Goal: Task Accomplishment & Management: Manage account settings

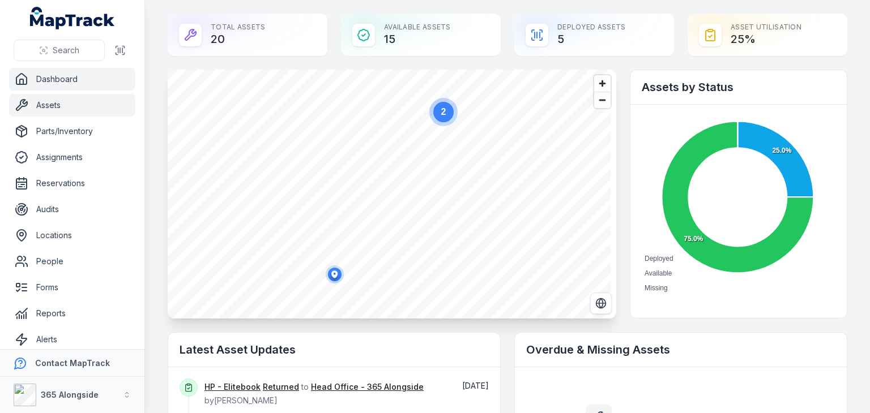
click at [58, 104] on link "Assets" at bounding box center [72, 105] width 126 height 23
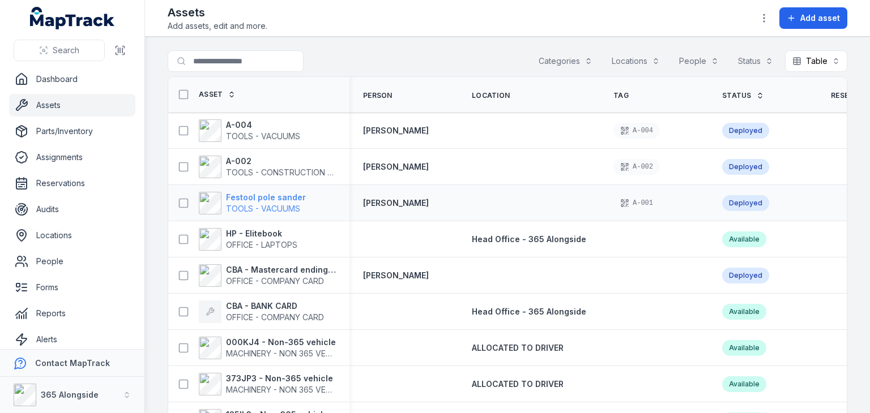
click at [270, 202] on strong "Festool pole sander" at bounding box center [266, 197] width 80 height 11
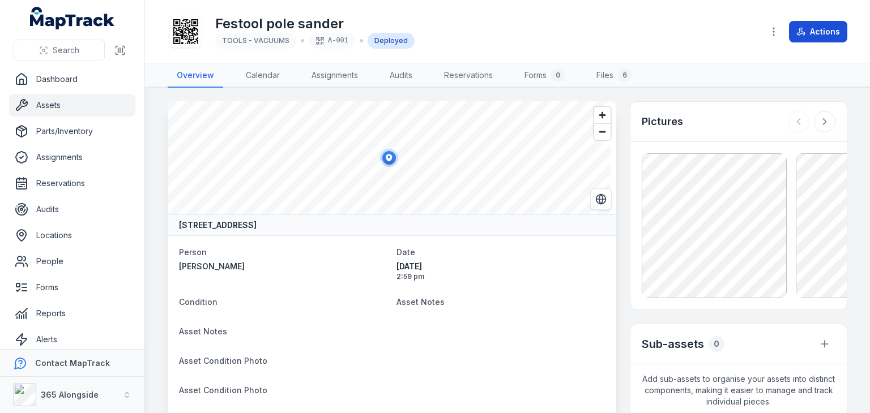
click at [818, 25] on button "Actions" at bounding box center [818, 32] width 58 height 22
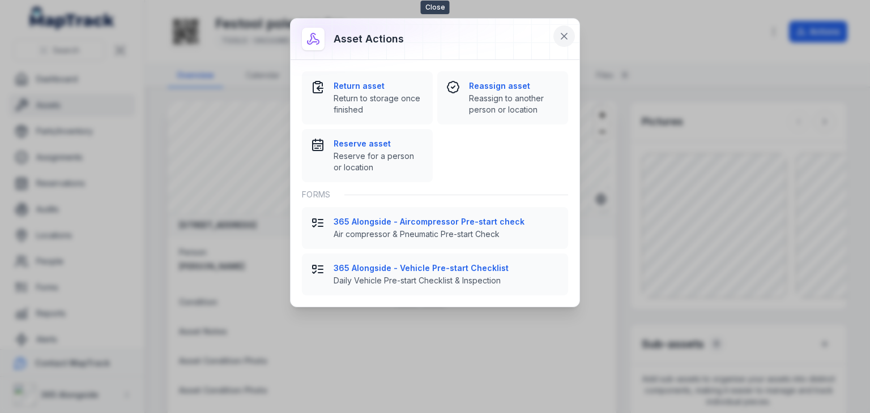
click at [563, 35] on icon at bounding box center [563, 36] width 11 height 11
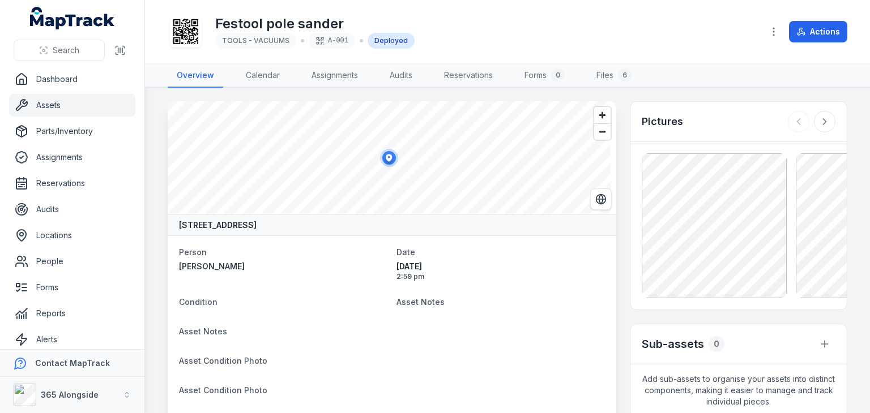
click at [40, 107] on link "Assets" at bounding box center [72, 105] width 126 height 23
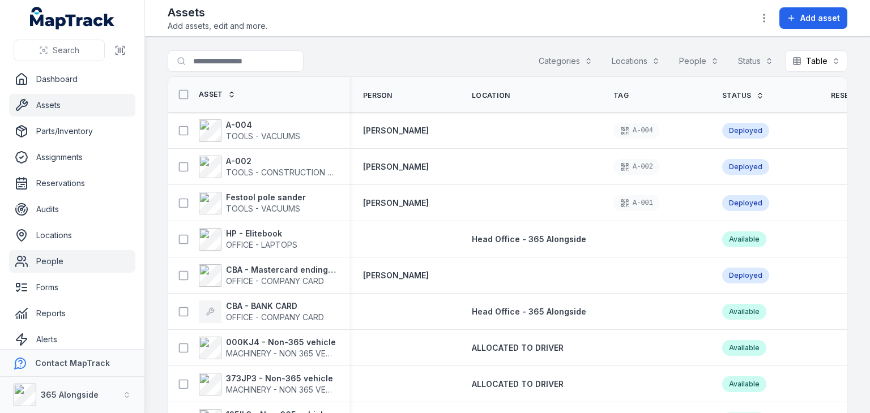
click at [50, 263] on link "People" at bounding box center [72, 261] width 126 height 23
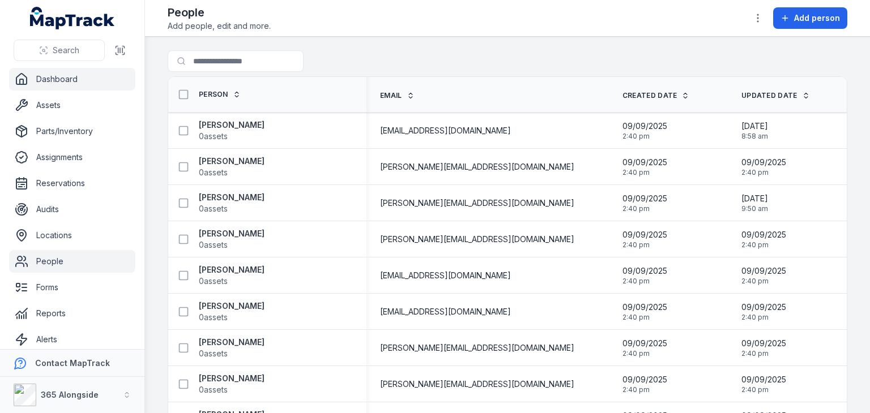
click at [53, 79] on link "Dashboard" at bounding box center [72, 79] width 126 height 23
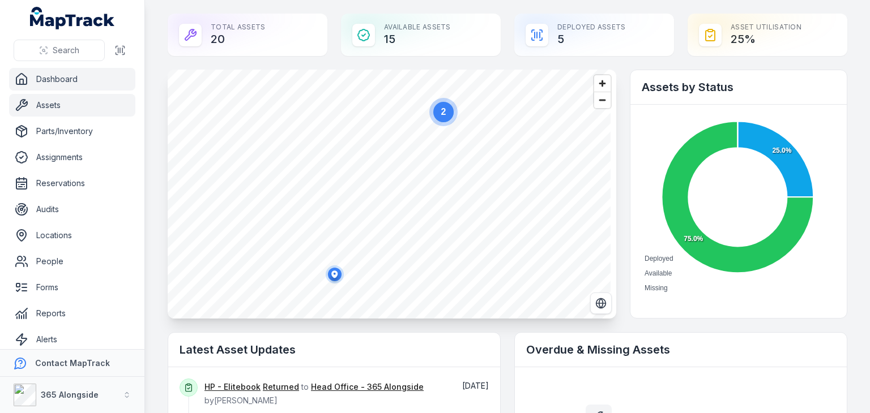
click at [55, 106] on link "Assets" at bounding box center [72, 105] width 126 height 23
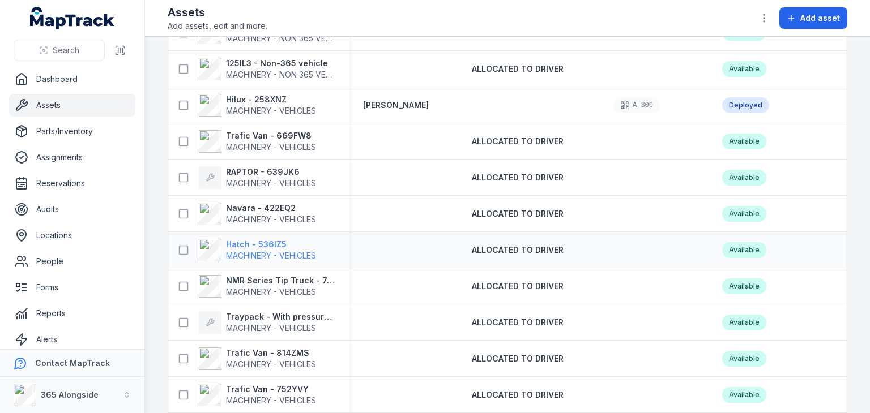
scroll to position [334, 0]
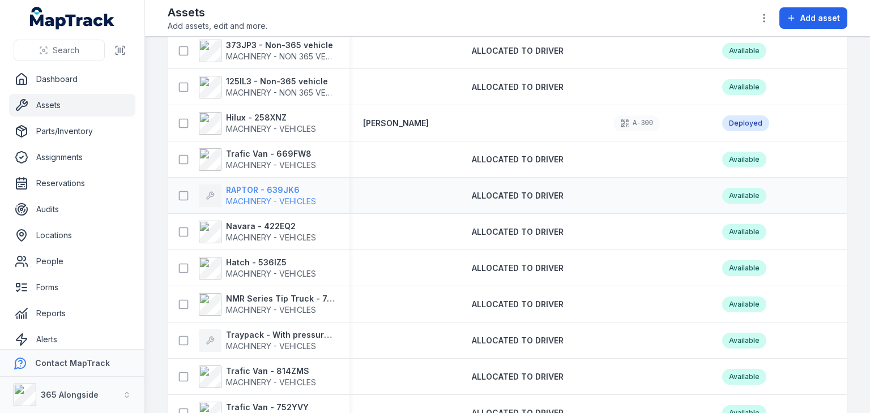
click at [278, 190] on strong "RAPTOR - 639JK6" at bounding box center [271, 190] width 90 height 11
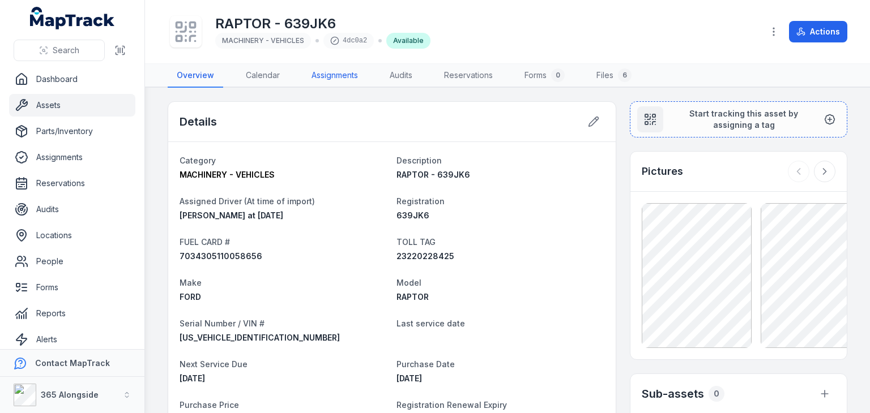
click at [332, 75] on link "Assignments" at bounding box center [334, 76] width 65 height 24
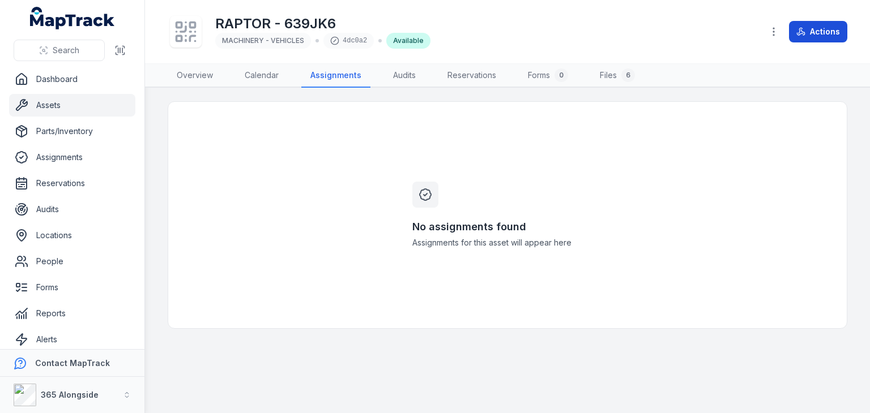
click at [822, 30] on button "Actions" at bounding box center [818, 32] width 58 height 22
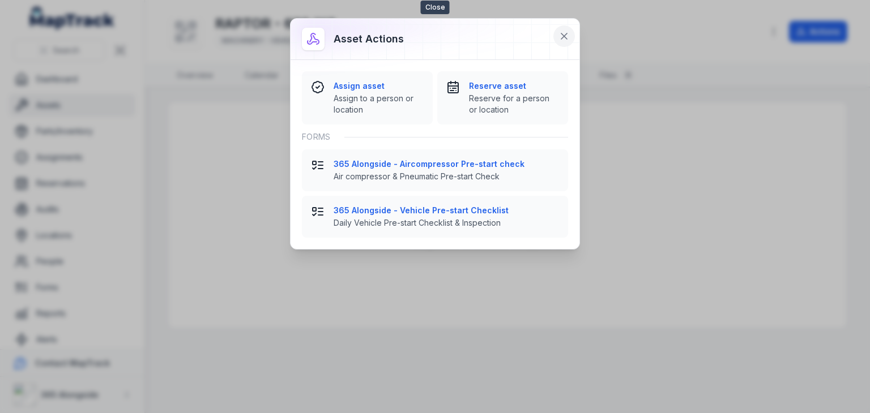
click at [563, 37] on icon at bounding box center [564, 36] width 6 height 6
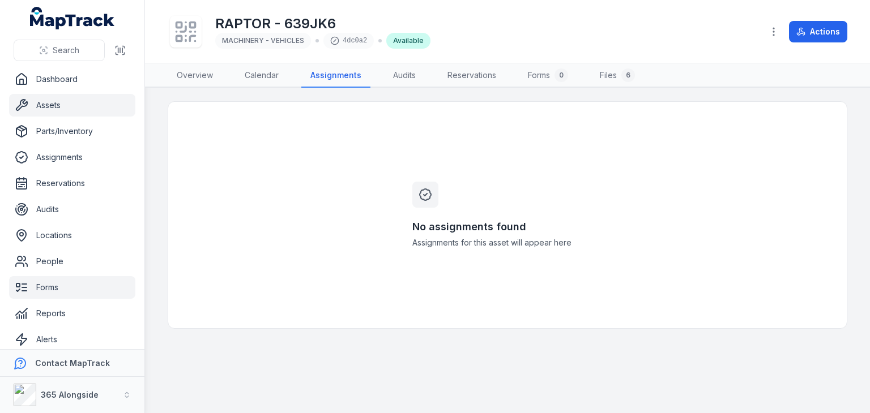
click at [47, 283] on link "Forms" at bounding box center [72, 287] width 126 height 23
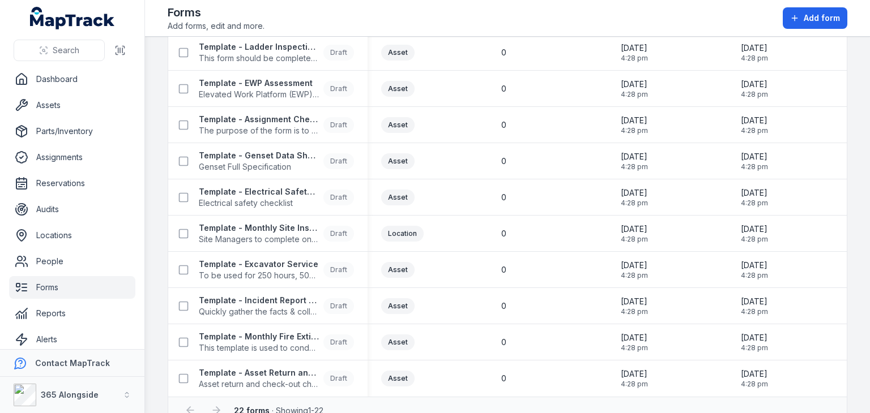
scroll to position [536, 0]
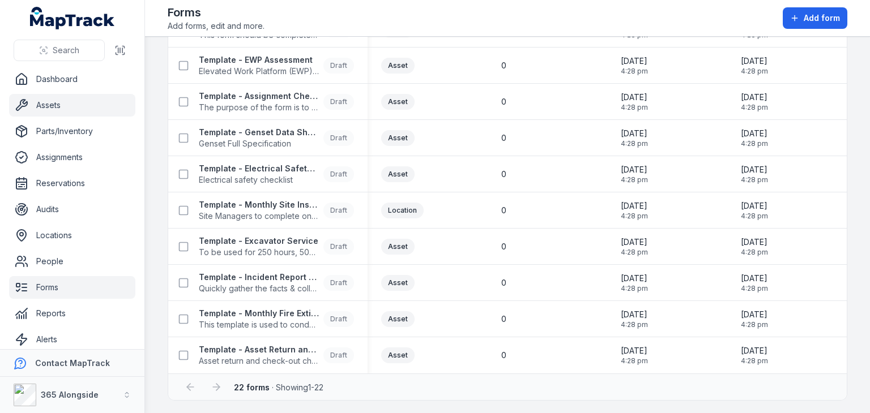
click at [79, 109] on link "Assets" at bounding box center [72, 105] width 126 height 23
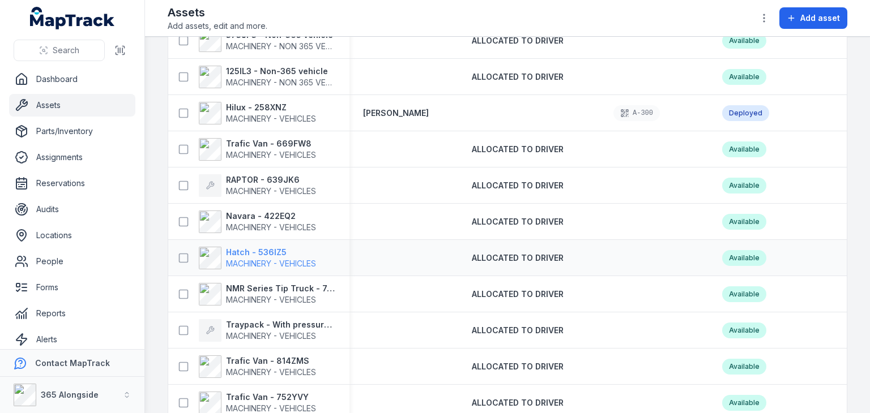
scroll to position [343, 0]
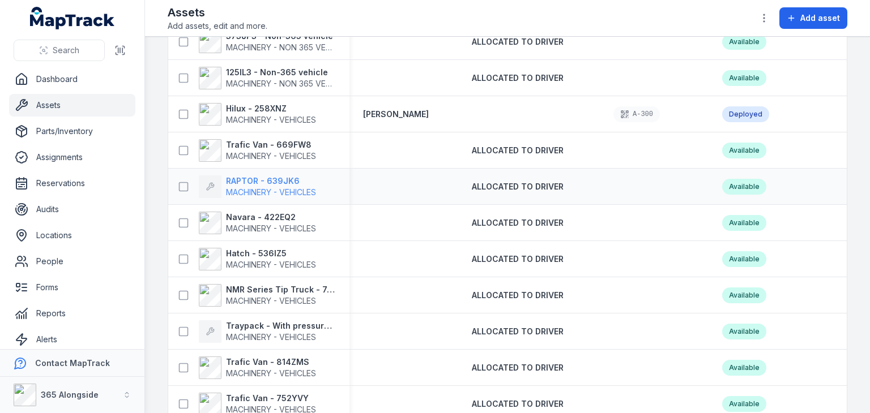
click at [283, 182] on strong "RAPTOR - 639JK6" at bounding box center [271, 181] width 90 height 11
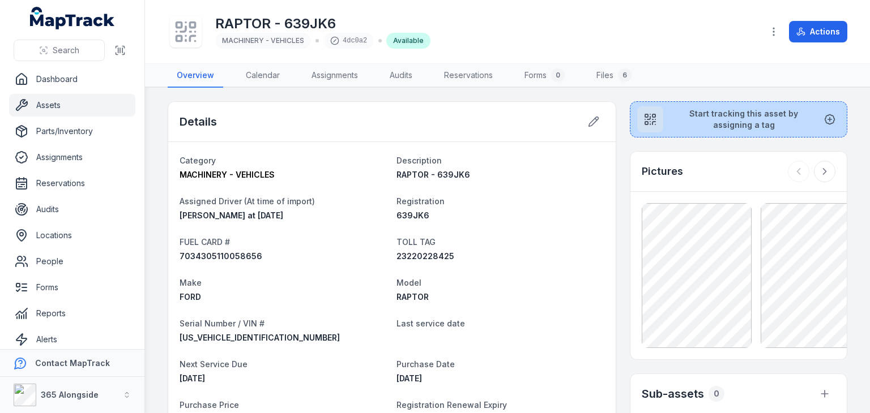
click at [824, 117] on icon at bounding box center [829, 119] width 11 height 11
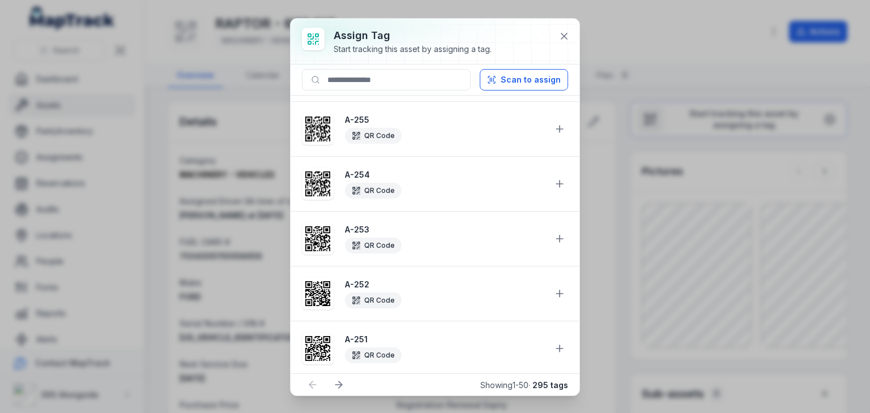
scroll to position [2455, 0]
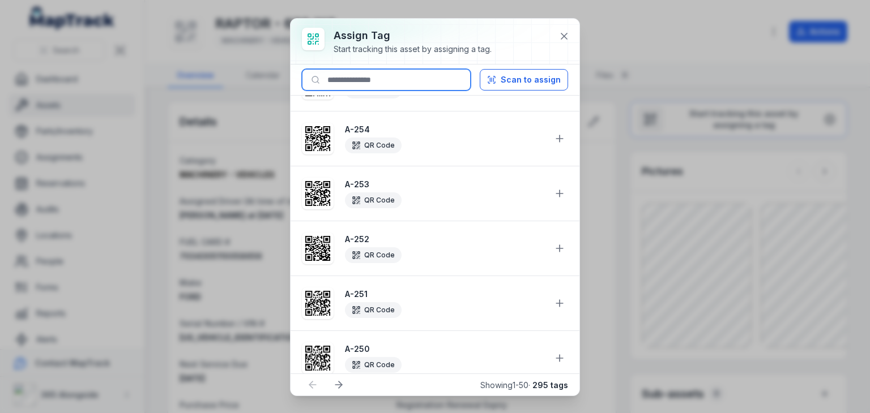
click at [376, 83] on input at bounding box center [386, 80] width 169 height 22
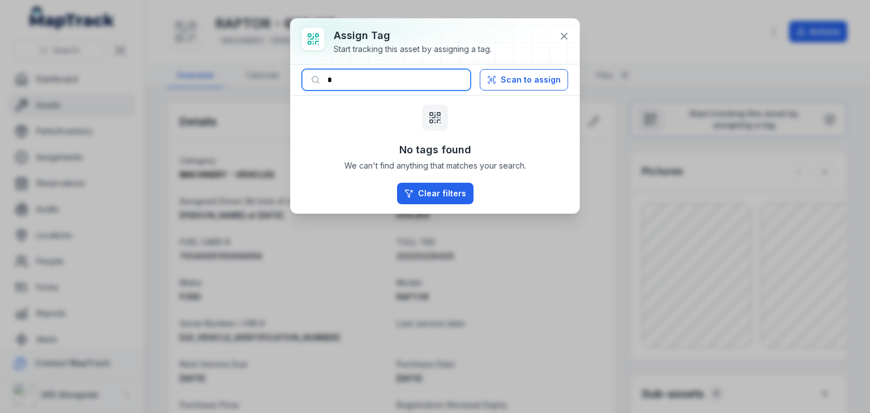
scroll to position [0, 0]
click at [333, 79] on input "****" at bounding box center [386, 80] width 169 height 22
type input "*****"
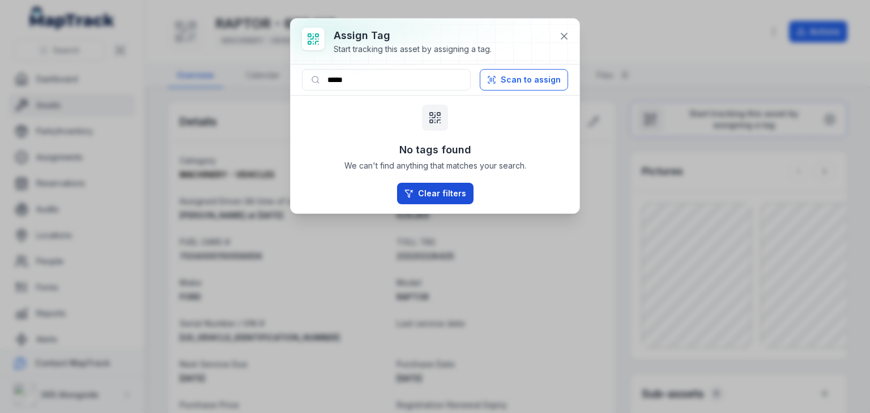
click at [429, 191] on button "Clear filters" at bounding box center [435, 194] width 76 height 22
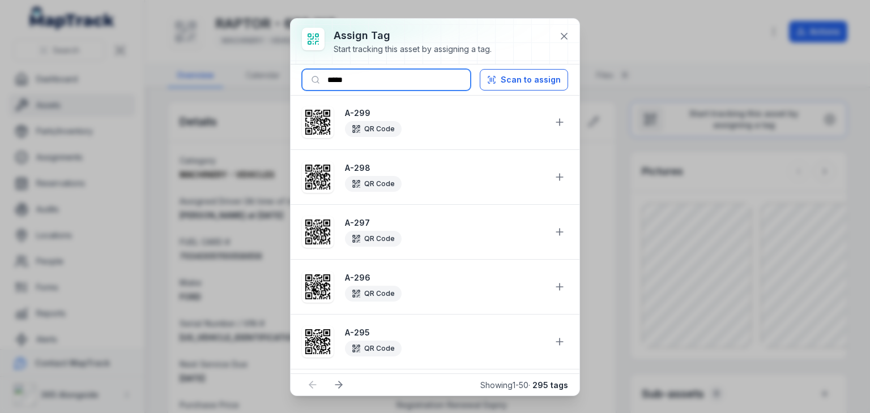
click at [428, 80] on input "*****" at bounding box center [386, 80] width 169 height 22
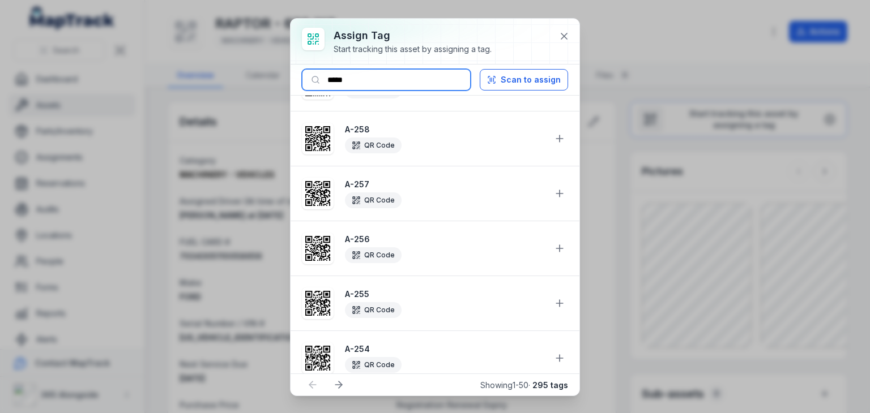
scroll to position [2455, 0]
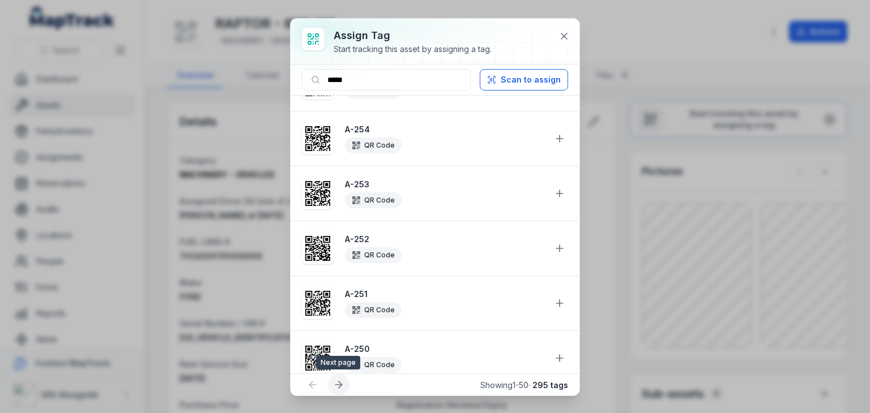
click at [340, 385] on icon at bounding box center [338, 385] width 7 height 0
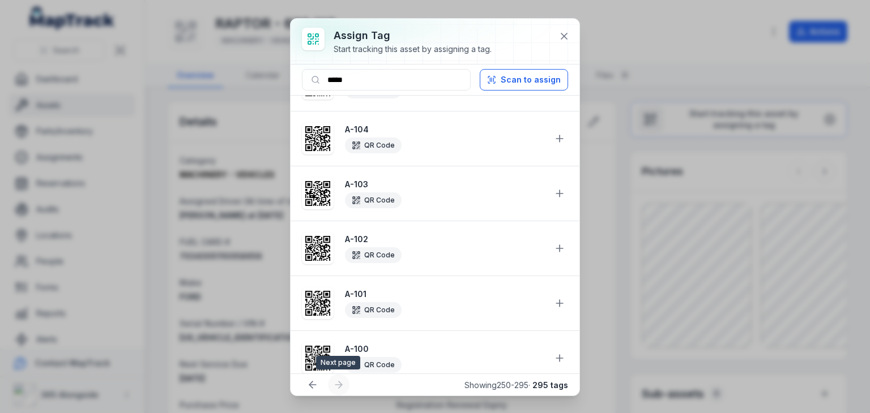
click at [340, 385] on div at bounding box center [339, 385] width 22 height 22
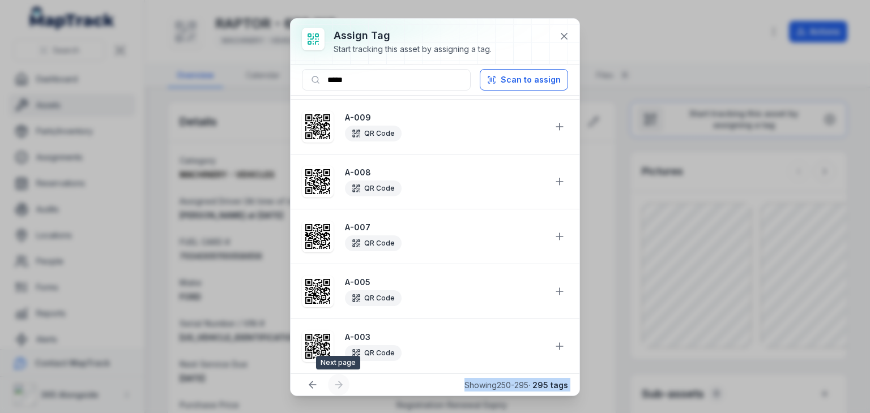
click at [340, 385] on div at bounding box center [339, 385] width 22 height 22
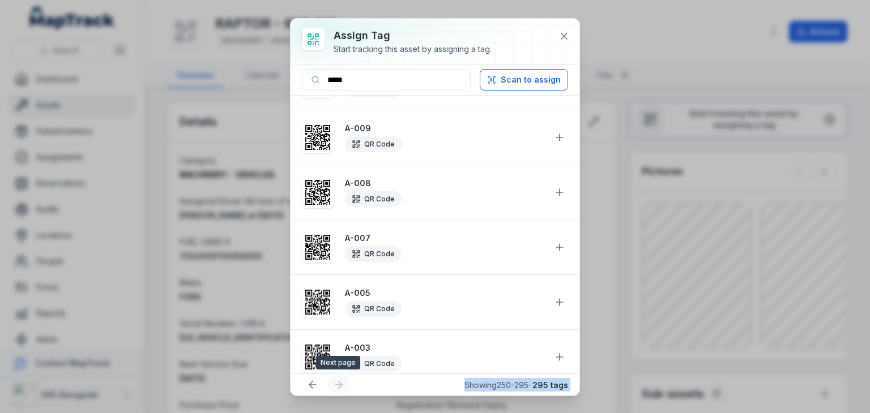
click at [340, 385] on div at bounding box center [339, 385] width 22 height 22
click at [565, 32] on icon at bounding box center [563, 36] width 11 height 11
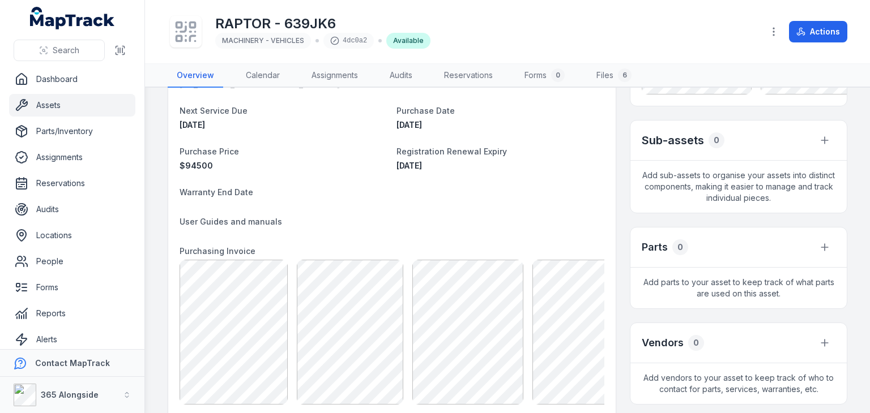
scroll to position [285, 0]
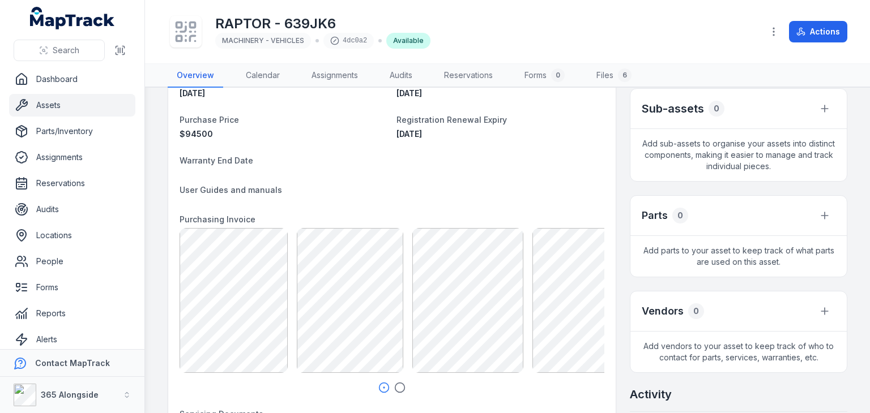
click at [104, 108] on link "Assets" at bounding box center [72, 105] width 126 height 23
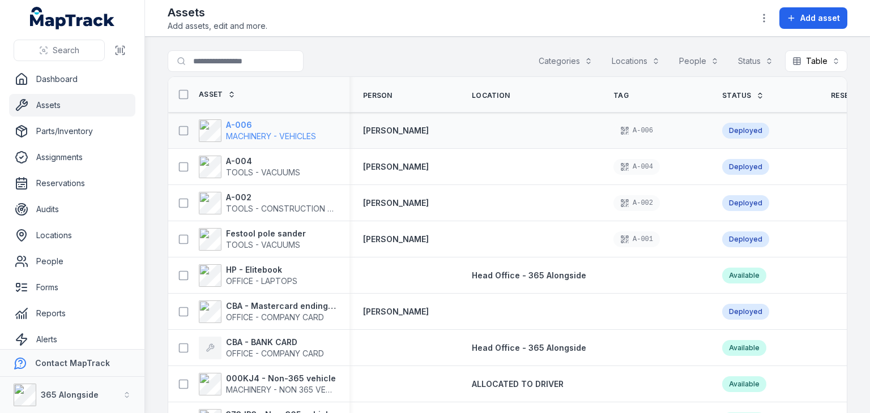
click at [283, 131] on span "MACHINERY - VEHICLES" at bounding box center [271, 136] width 90 height 10
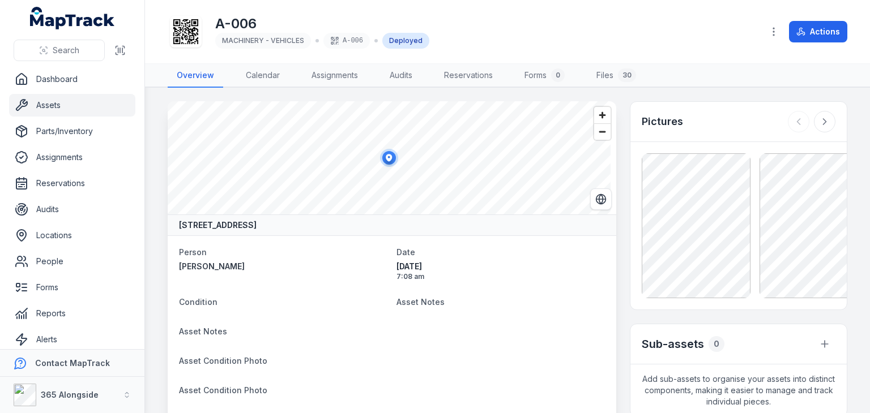
click at [58, 104] on link "Assets" at bounding box center [72, 105] width 126 height 23
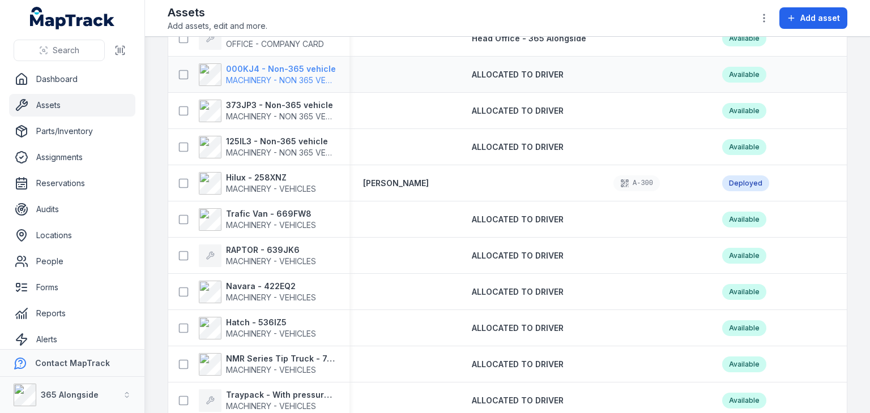
scroll to position [312, 0]
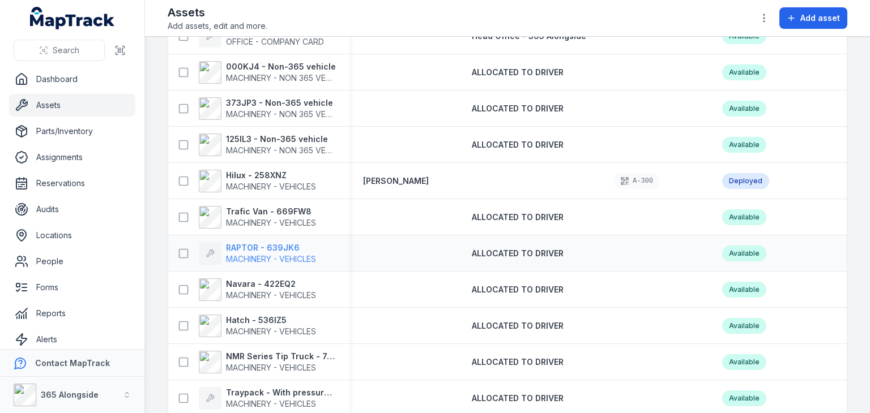
click at [262, 248] on strong "RAPTOR - 639JK6" at bounding box center [271, 247] width 90 height 11
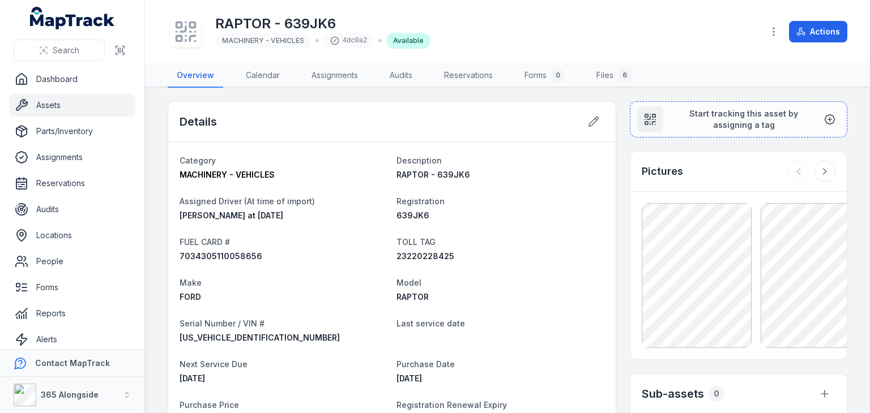
click at [55, 104] on link "Assets" at bounding box center [72, 105] width 126 height 23
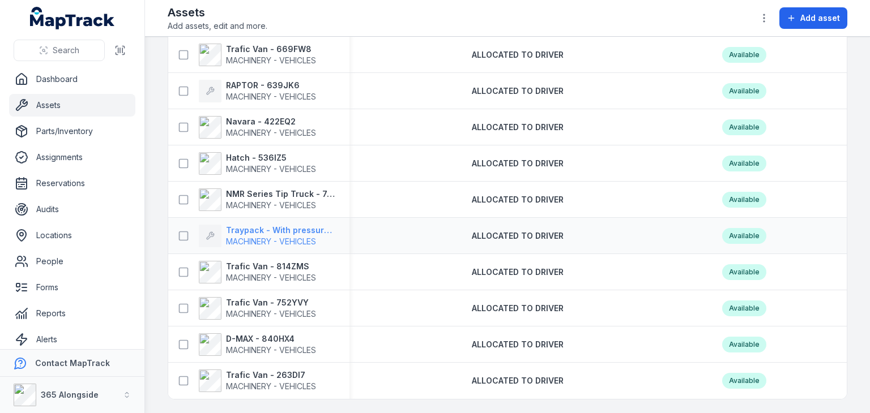
scroll to position [478, 0]
click at [324, 270] on div "Trafic Van - 814ZMS MACHINERY - VEHICLES" at bounding box center [254, 272] width 163 height 23
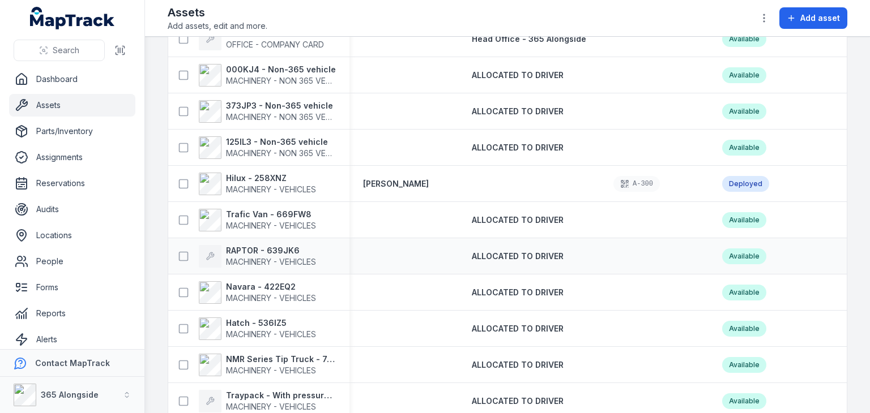
scroll to position [314, 0]
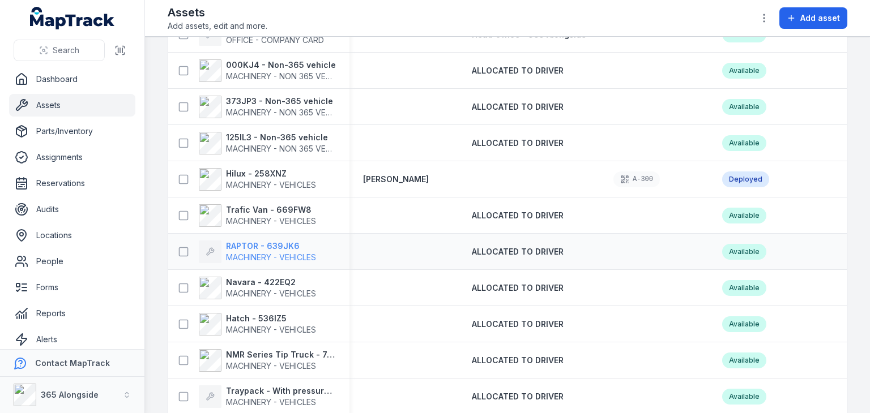
click at [285, 252] on span "MACHINERY - VEHICLES" at bounding box center [271, 257] width 90 height 11
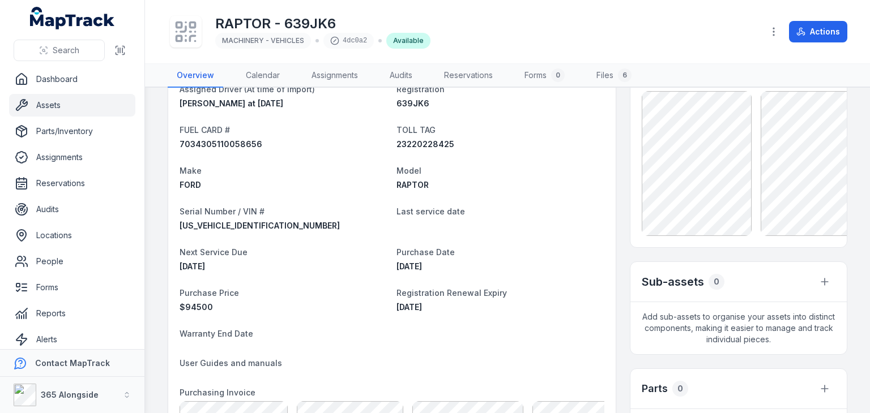
scroll to position [113, 0]
click at [104, 100] on link "Assets" at bounding box center [72, 105] width 126 height 23
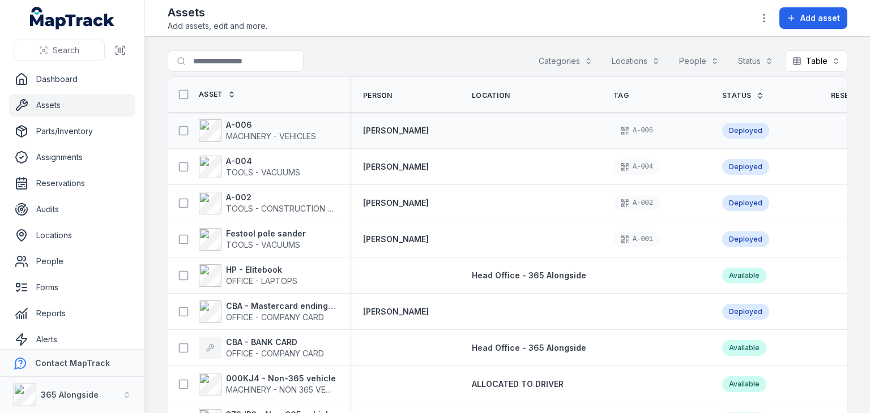
click at [749, 126] on div "Deployed" at bounding box center [745, 131] width 47 height 16
click at [296, 135] on span "MACHINERY - VEHICLES" at bounding box center [271, 136] width 90 height 10
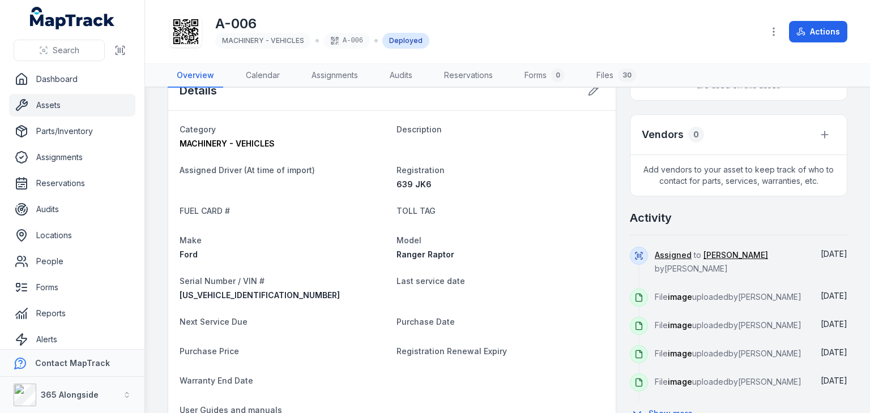
scroll to position [367, 0]
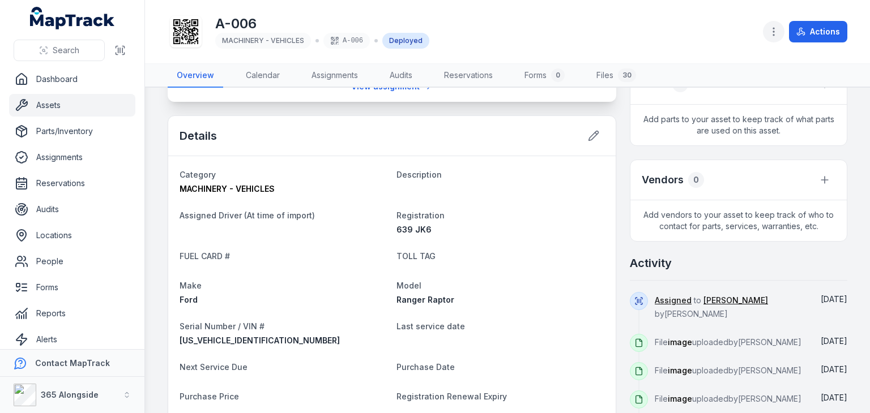
click at [770, 37] on icon "button" at bounding box center [773, 31] width 11 height 11
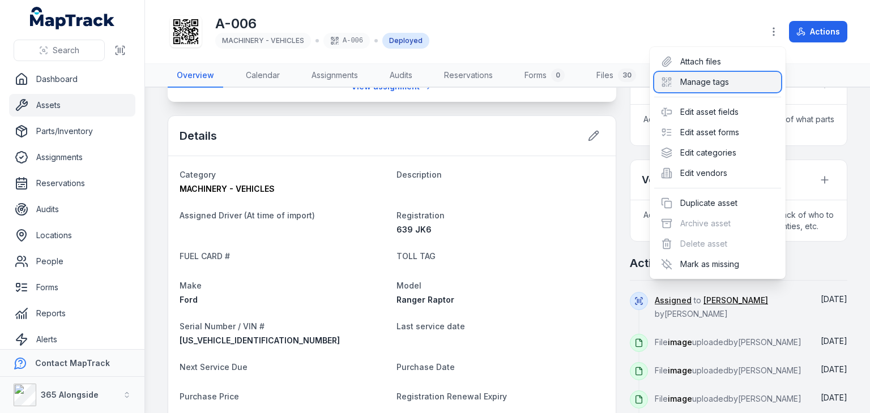
click at [723, 79] on div "Manage tags" at bounding box center [717, 82] width 127 height 20
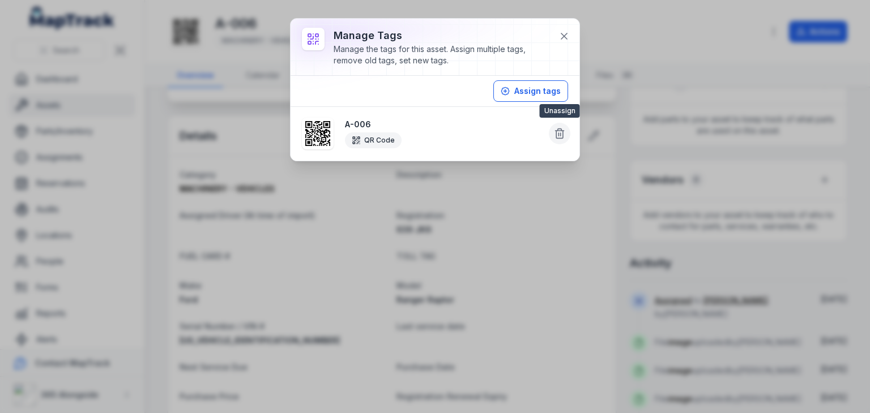
click at [561, 131] on icon at bounding box center [559, 131] width 8 height 0
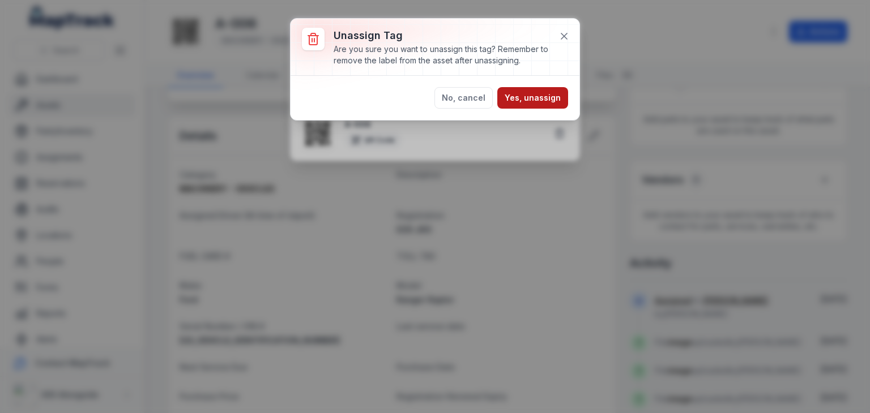
click at [532, 100] on button "Yes, unassign" at bounding box center [532, 98] width 71 height 22
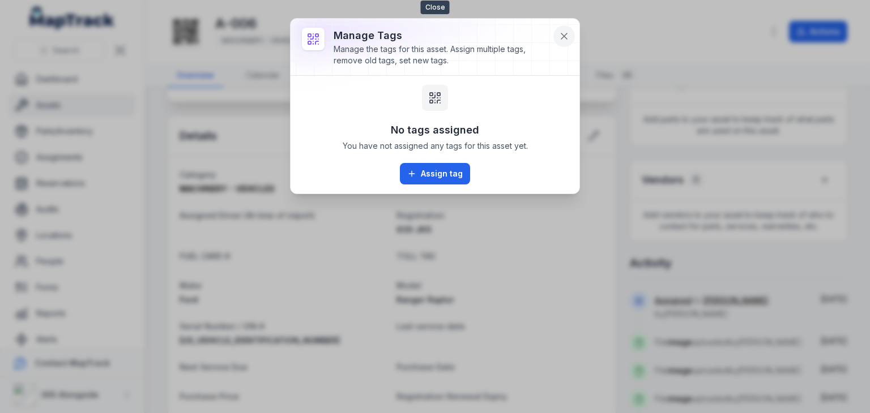
click at [560, 35] on icon at bounding box center [563, 36] width 11 height 11
